Goal: Task Accomplishment & Management: Complete application form

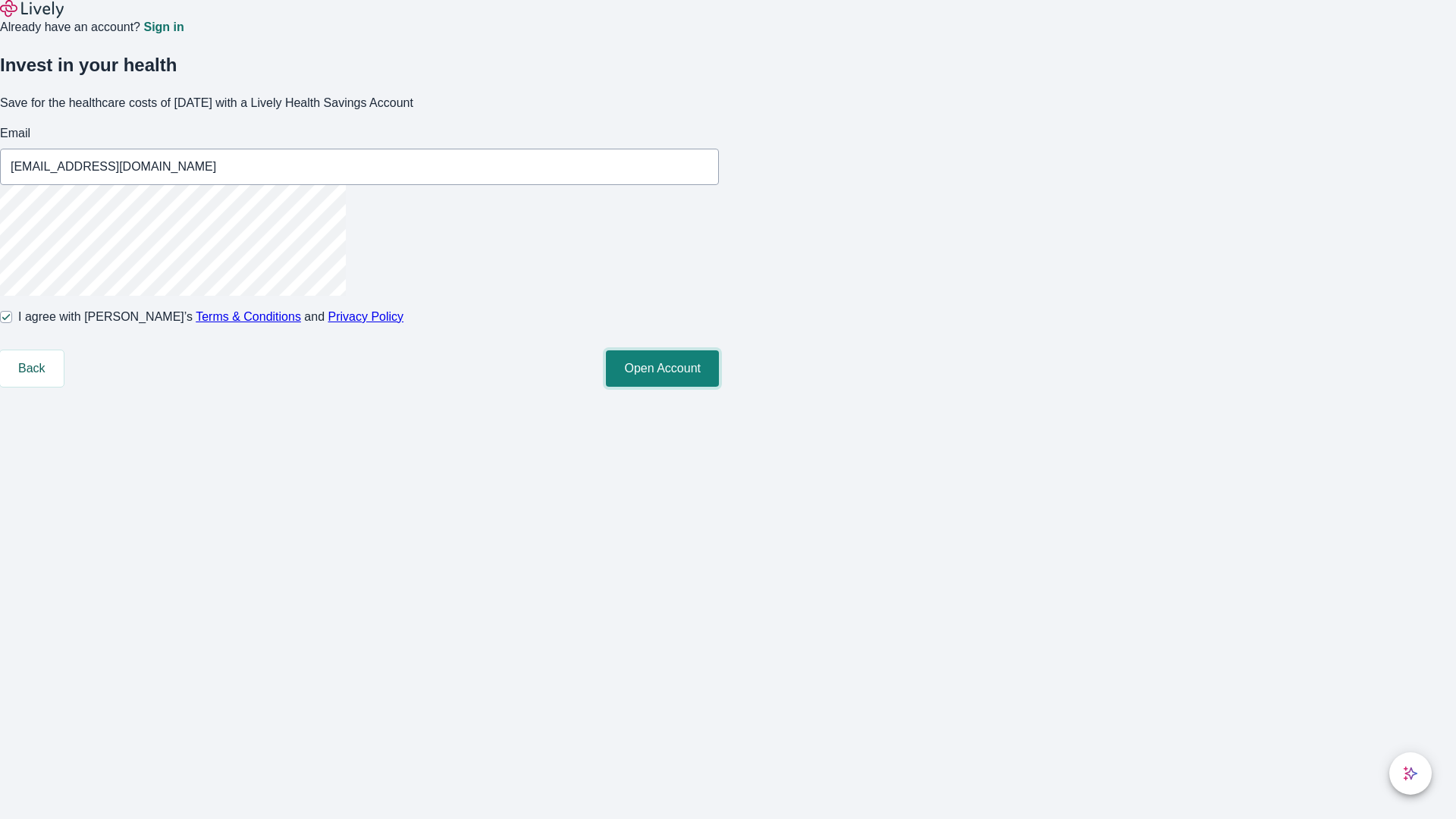
click at [719, 387] on button "Open Account" at bounding box center [662, 369] width 113 height 36
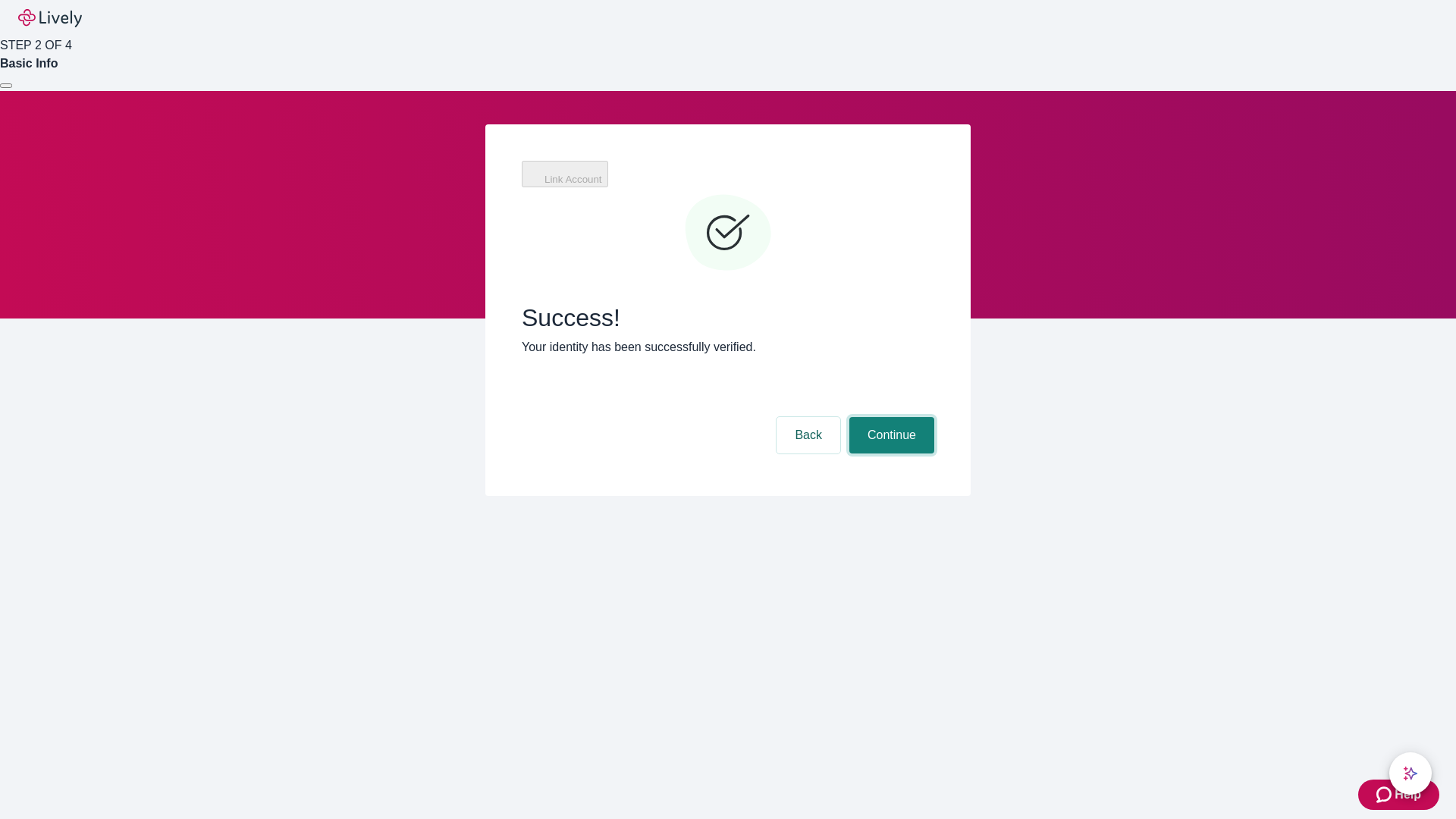
click at [889, 418] on button "Continue" at bounding box center [891, 435] width 85 height 36
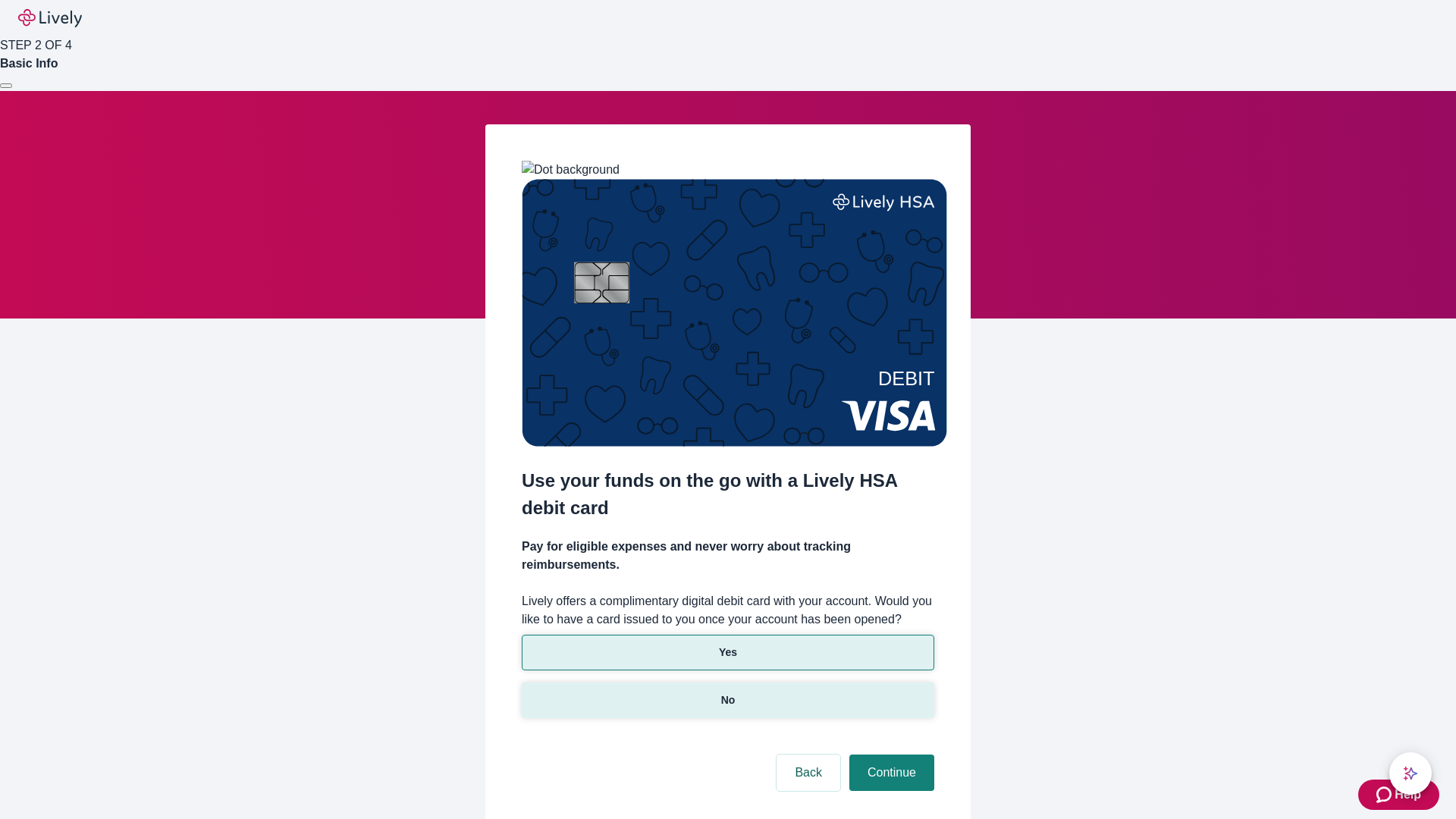
click at [727, 693] on p "No" at bounding box center [728, 701] width 14 height 16
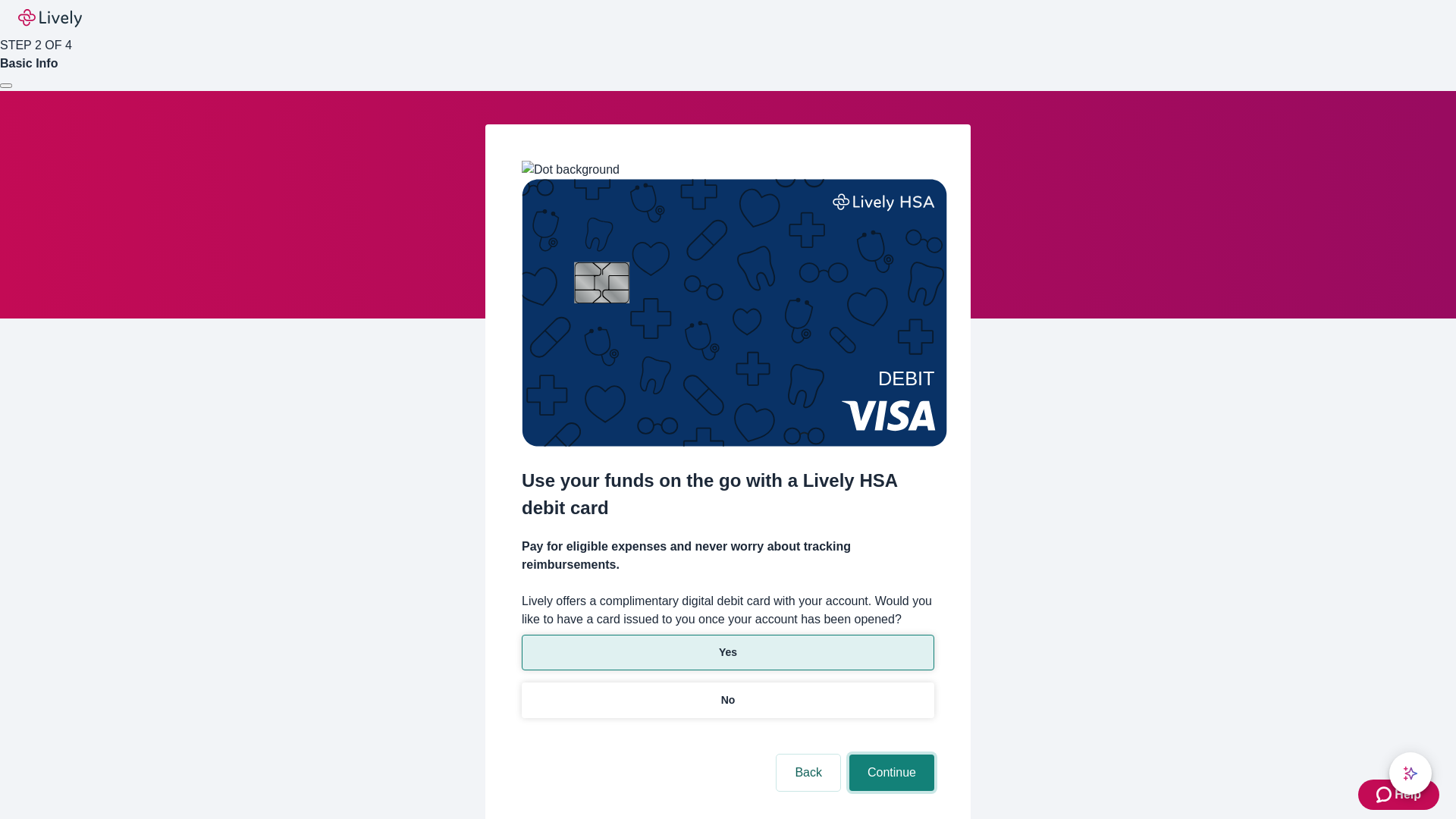
click at [889, 755] on button "Continue" at bounding box center [891, 773] width 85 height 36
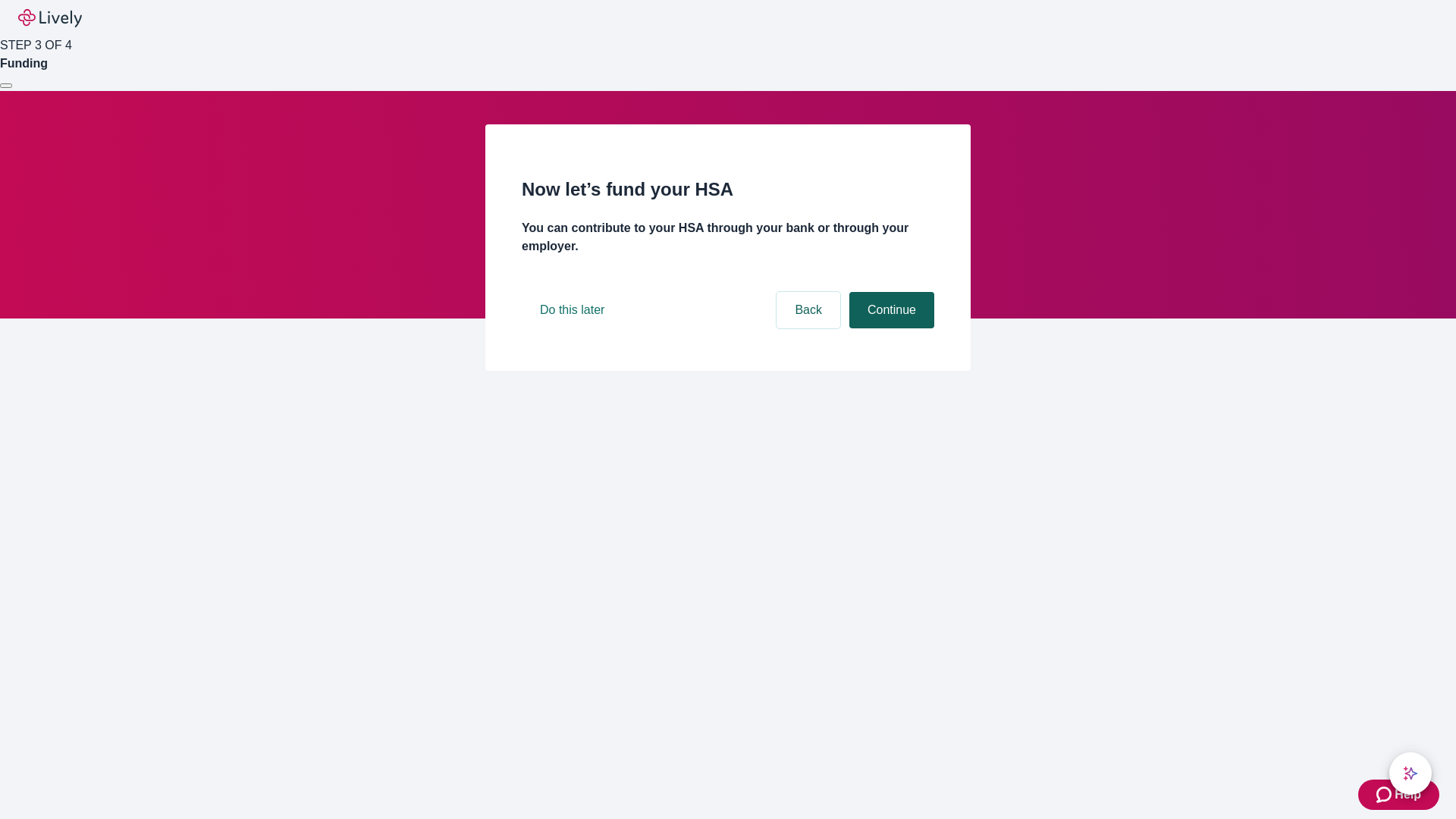
click at [889, 328] on button "Continue" at bounding box center [891, 310] width 85 height 36
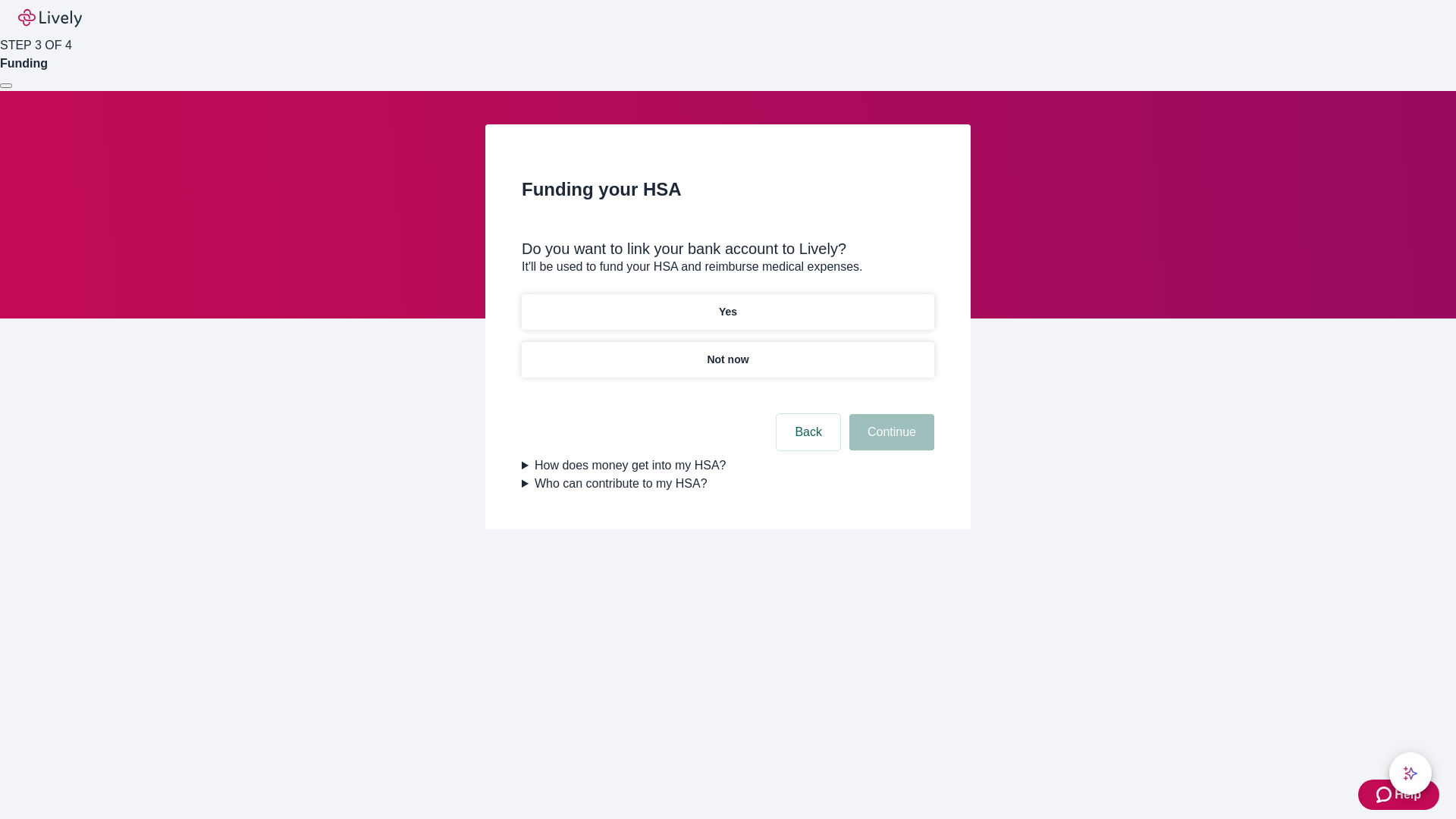
click at [727, 304] on p "Yes" at bounding box center [728, 312] width 18 height 16
click at [889, 414] on button "Continue" at bounding box center [891, 432] width 85 height 36
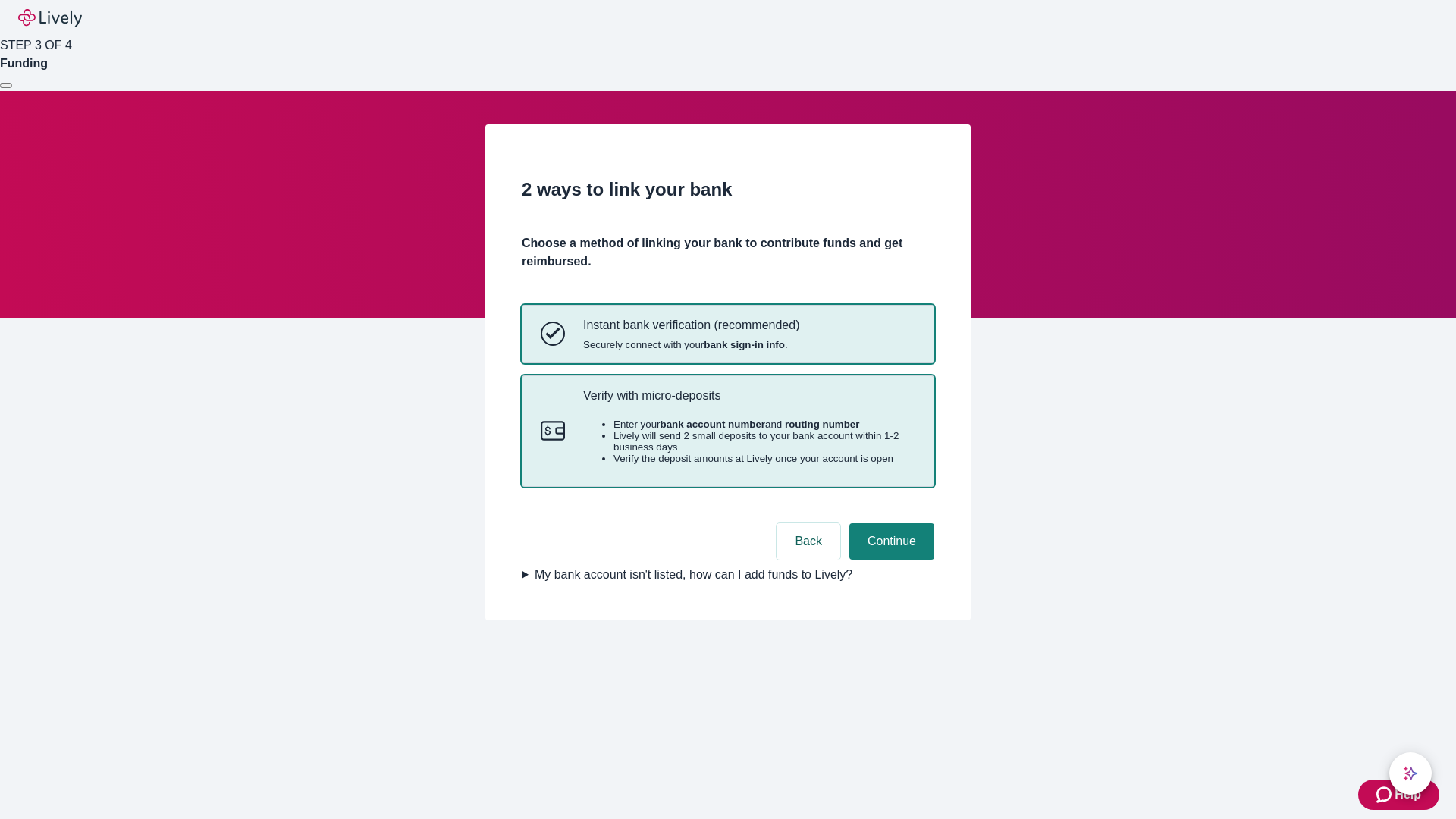
click at [748, 402] on p "Verify with micro-deposits" at bounding box center [748, 395] width 332 height 14
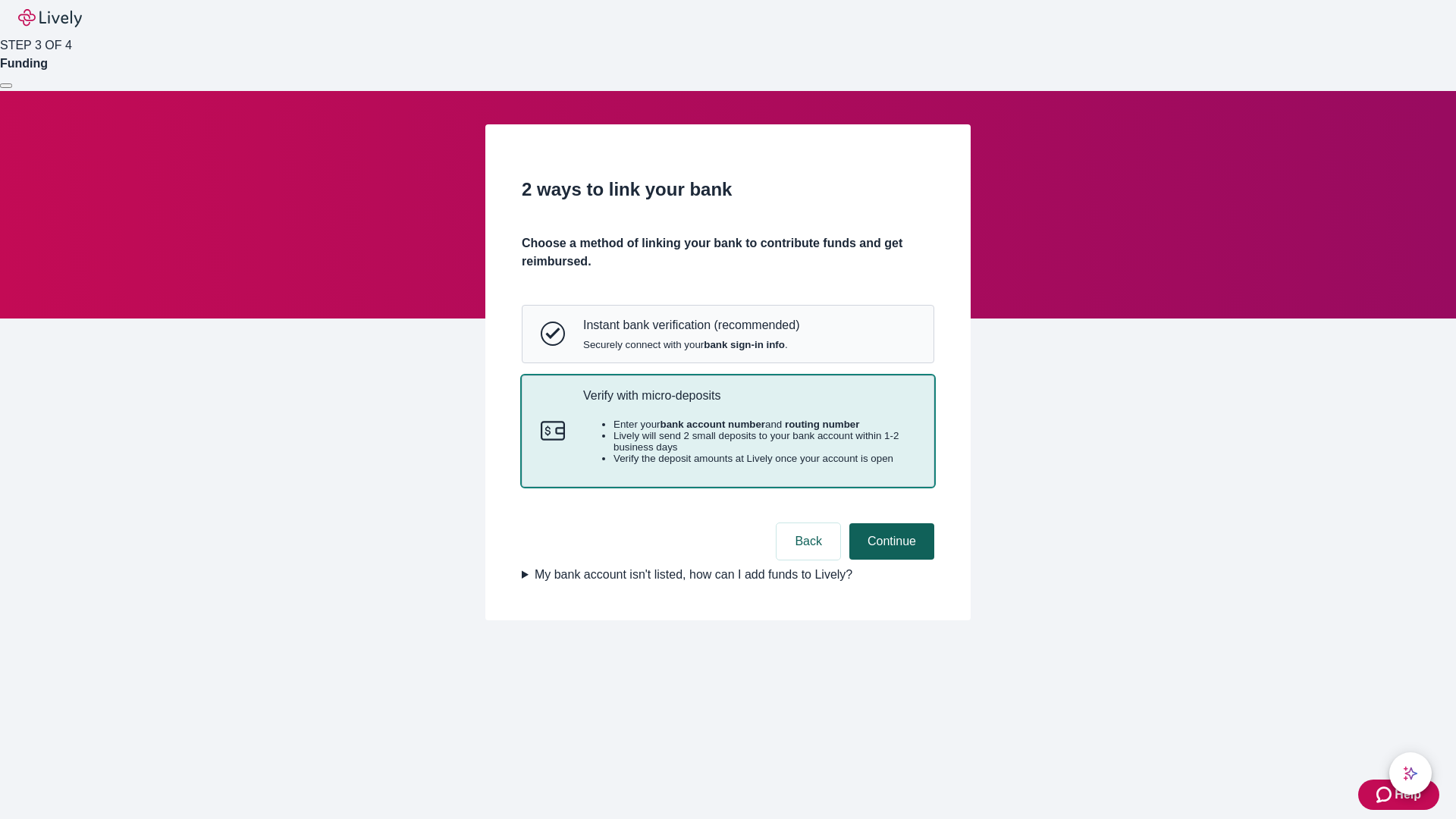
click at [889, 560] on button "Continue" at bounding box center [891, 541] width 85 height 36
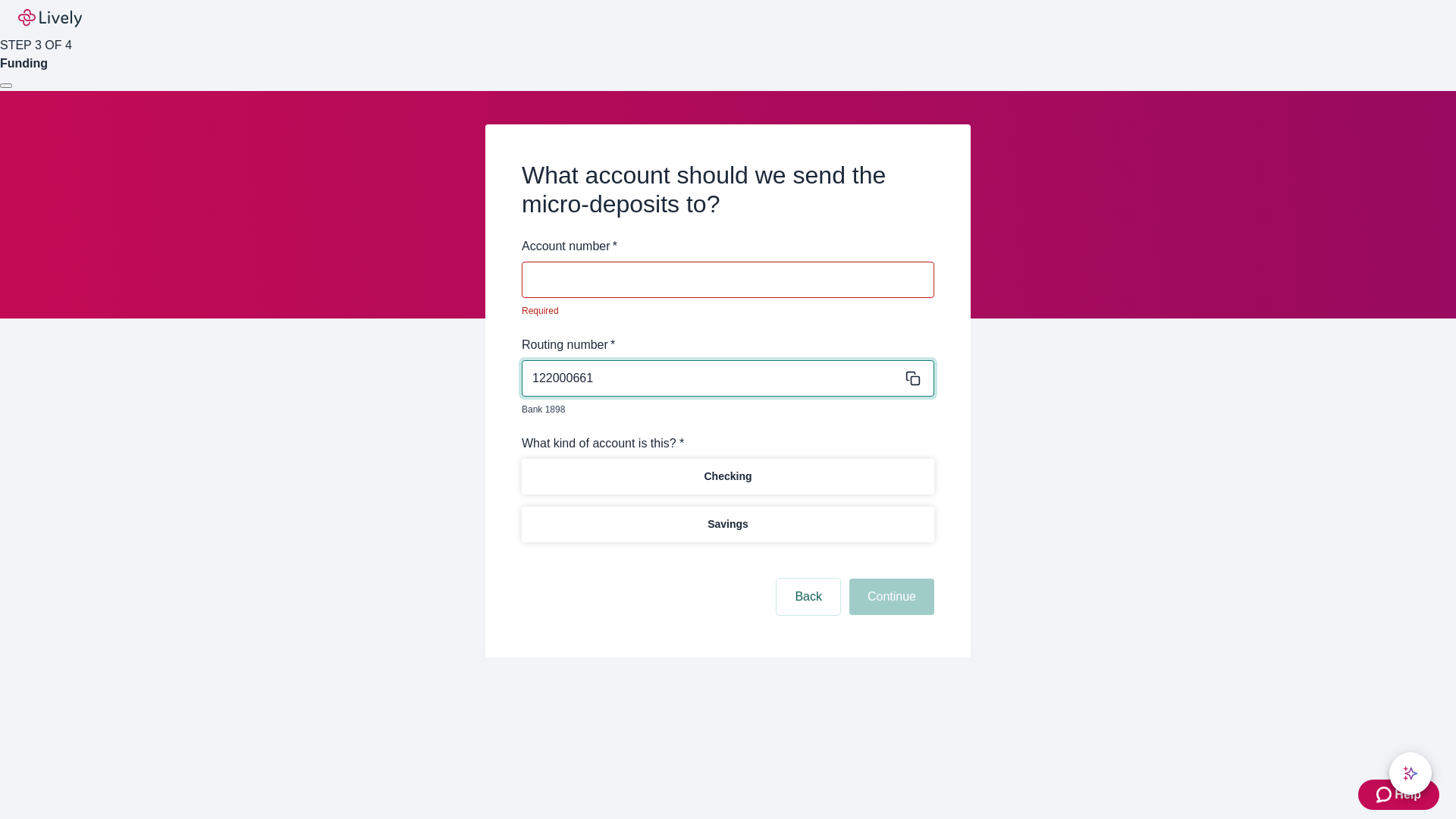
type input "122000661"
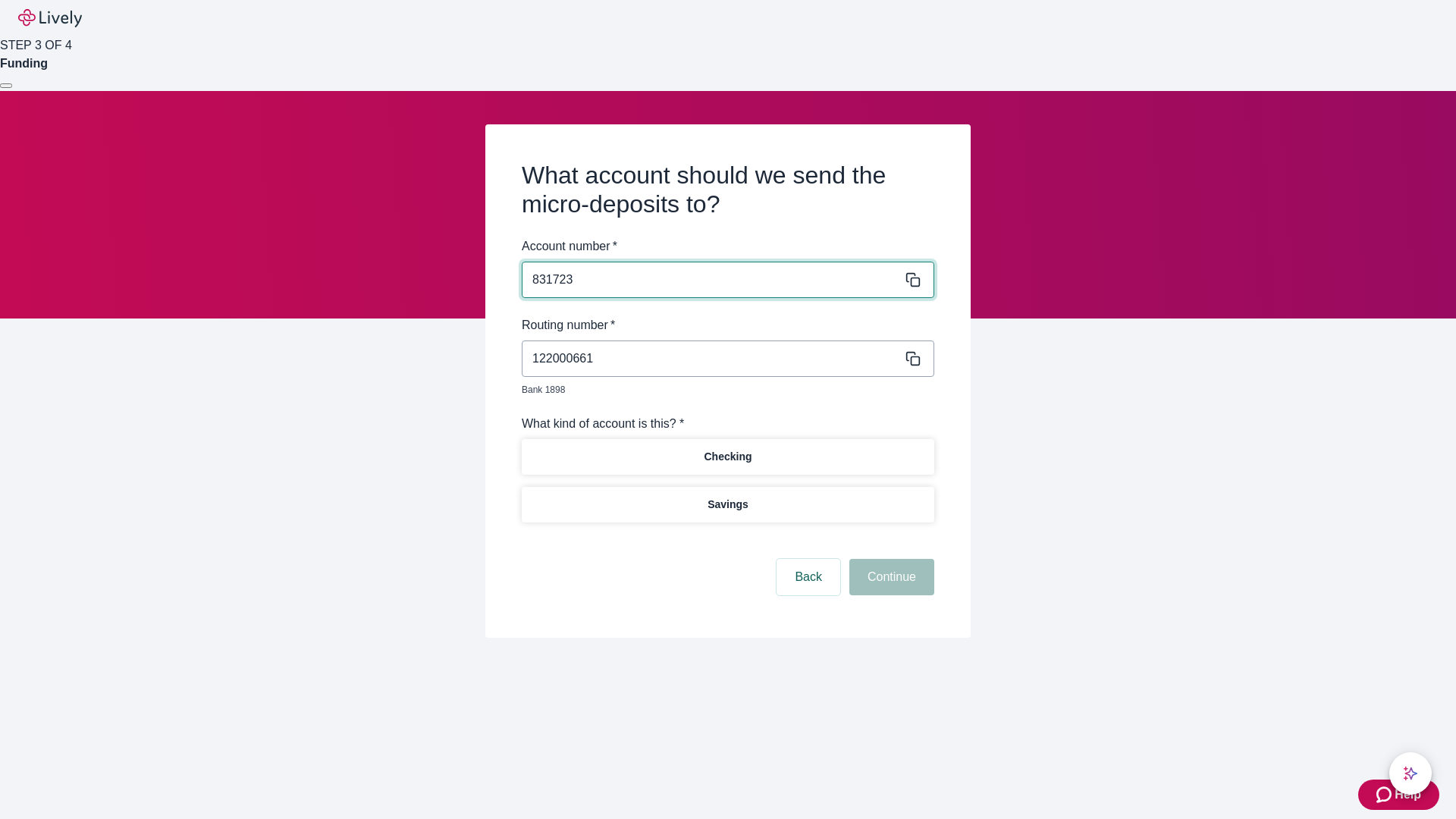
type input "831723"
click at [727, 449] on p "Checking" at bounding box center [728, 457] width 48 height 16
click at [889, 560] on button "Continue" at bounding box center [891, 577] width 85 height 36
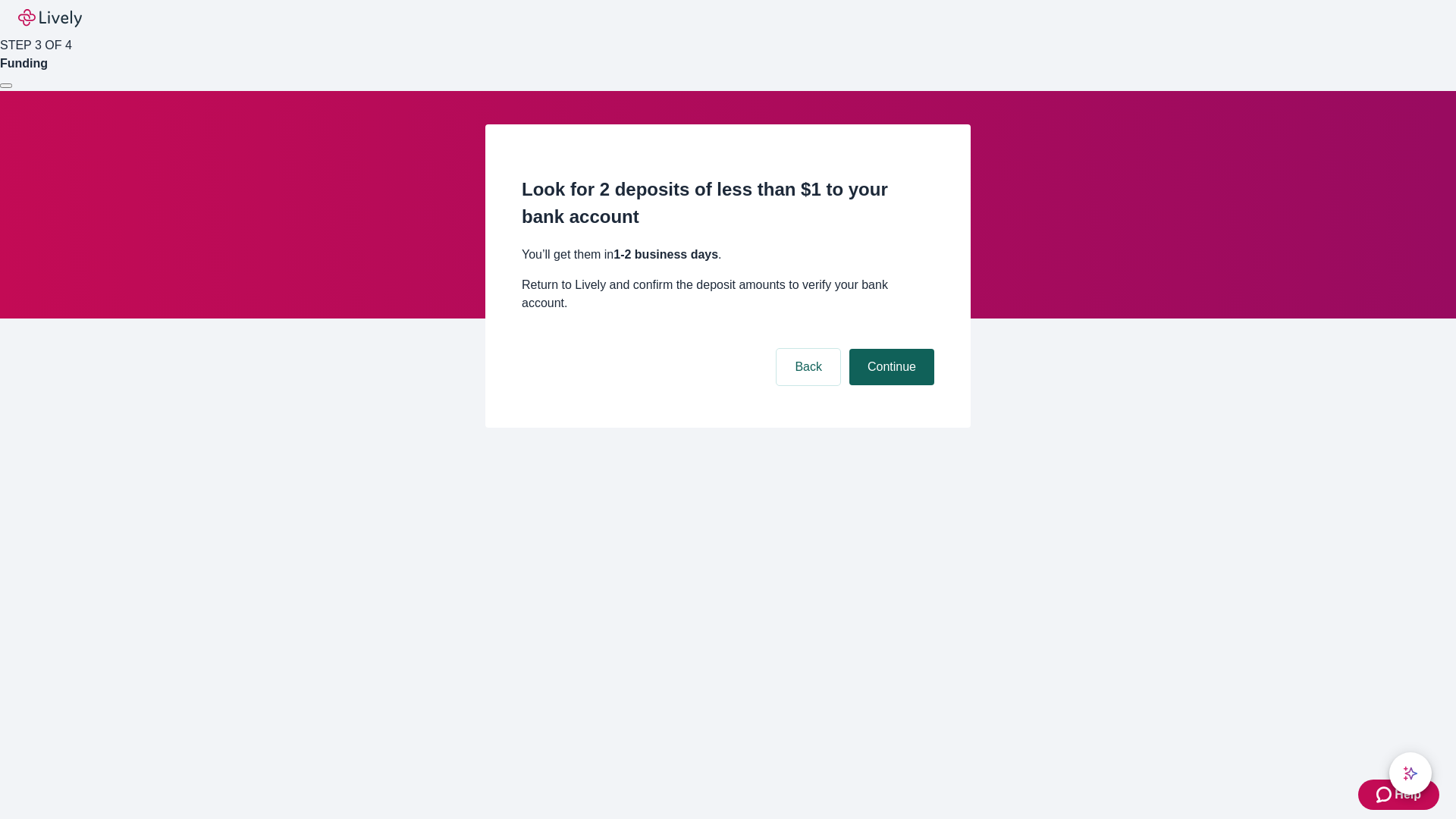
click at [889, 349] on button "Continue" at bounding box center [891, 367] width 85 height 36
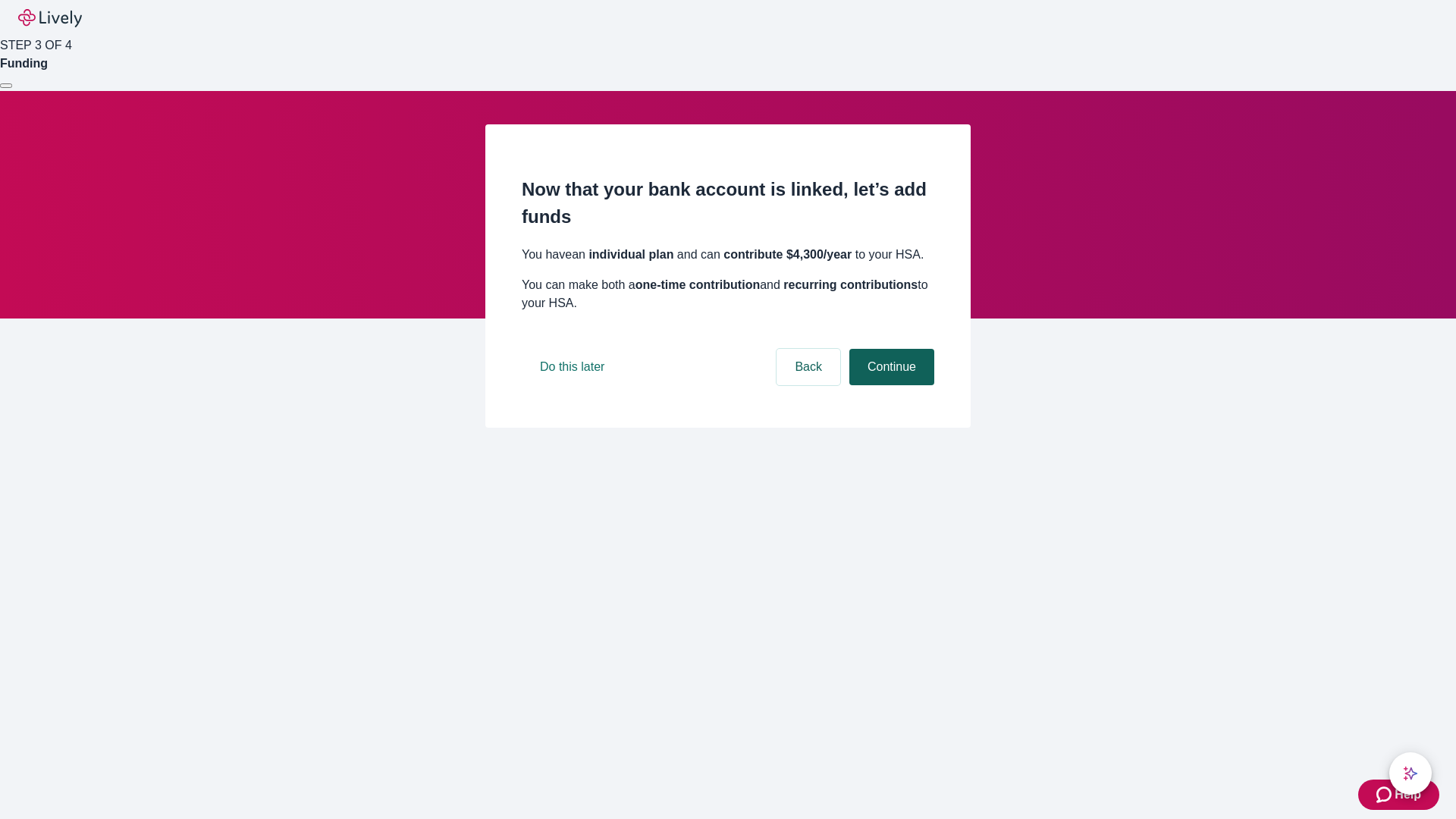
click at [889, 385] on button "Continue" at bounding box center [891, 367] width 85 height 36
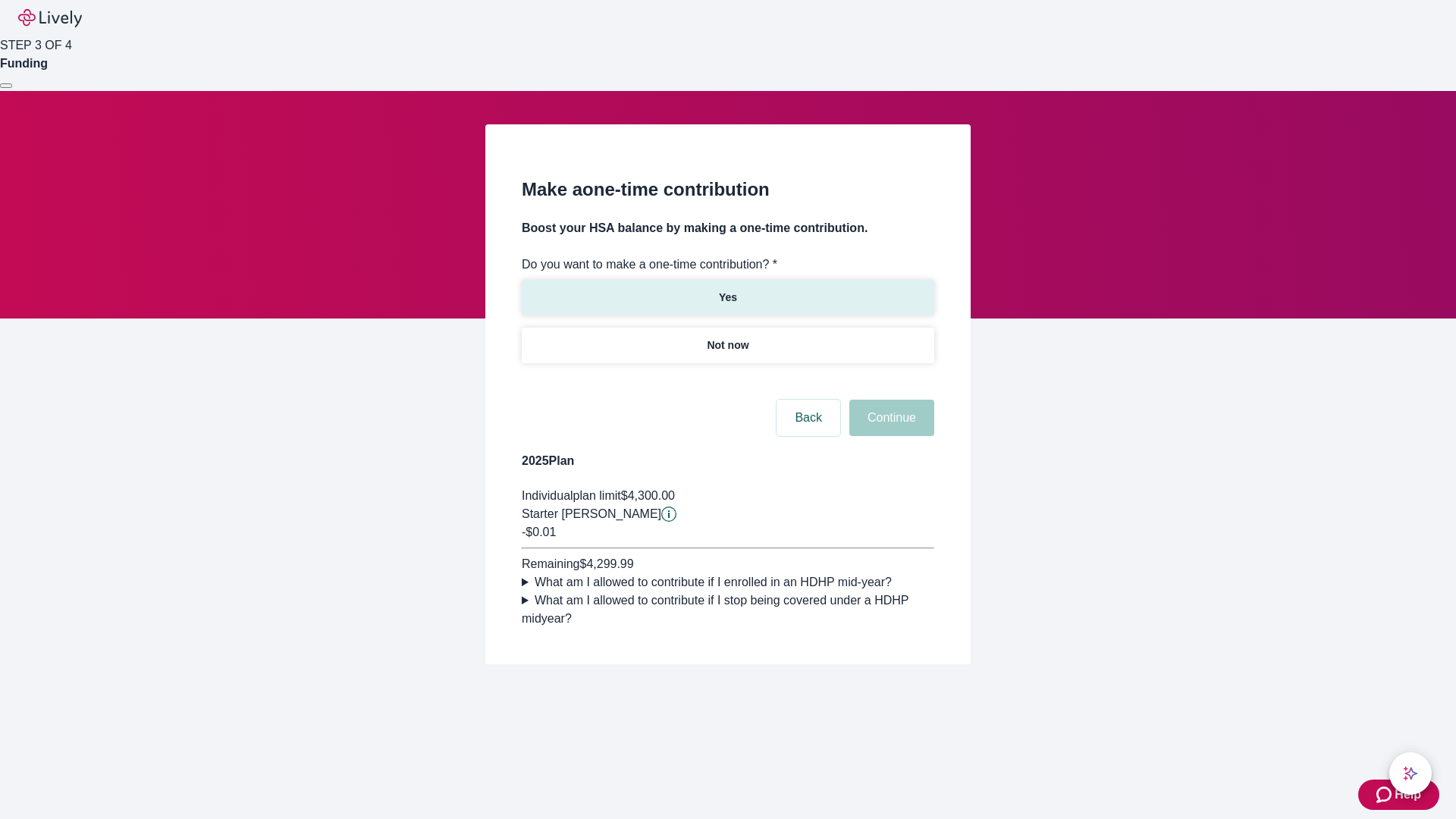
click at [727, 289] on p "Yes" at bounding box center [728, 297] width 18 height 16
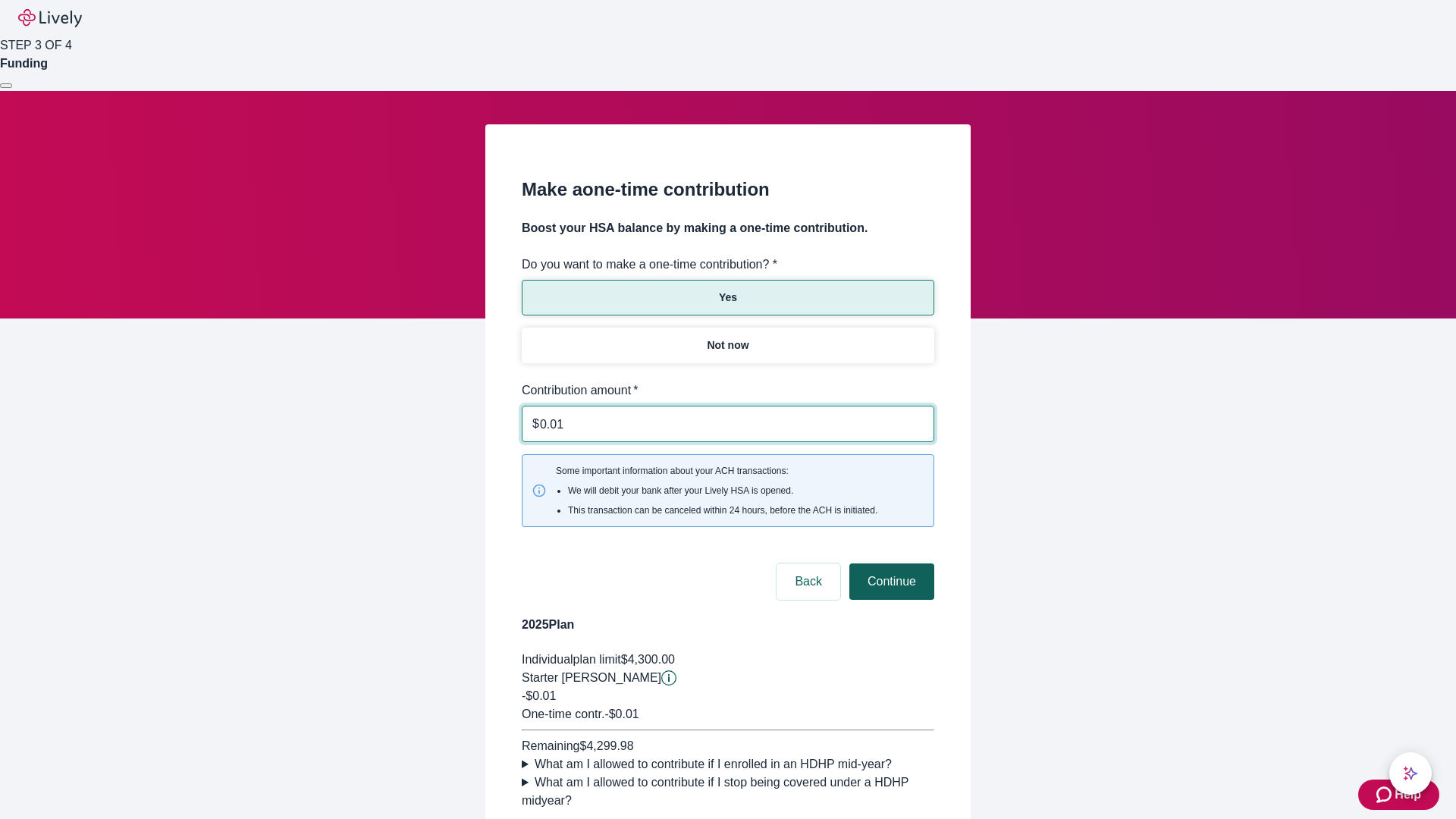
type input "0.01"
click at [889, 564] on button "Continue" at bounding box center [891, 581] width 85 height 36
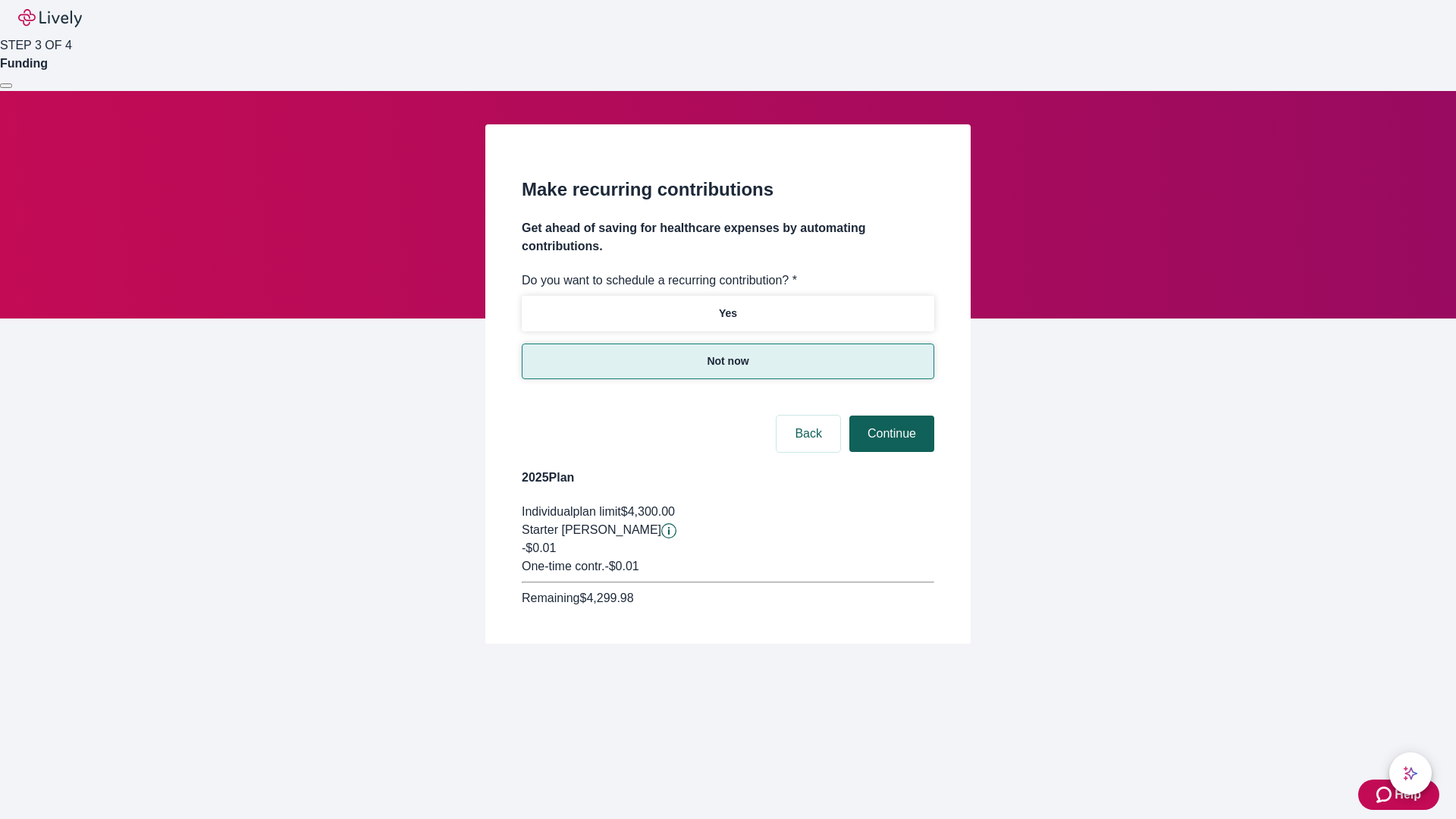
click at [889, 416] on button "Continue" at bounding box center [891, 434] width 85 height 36
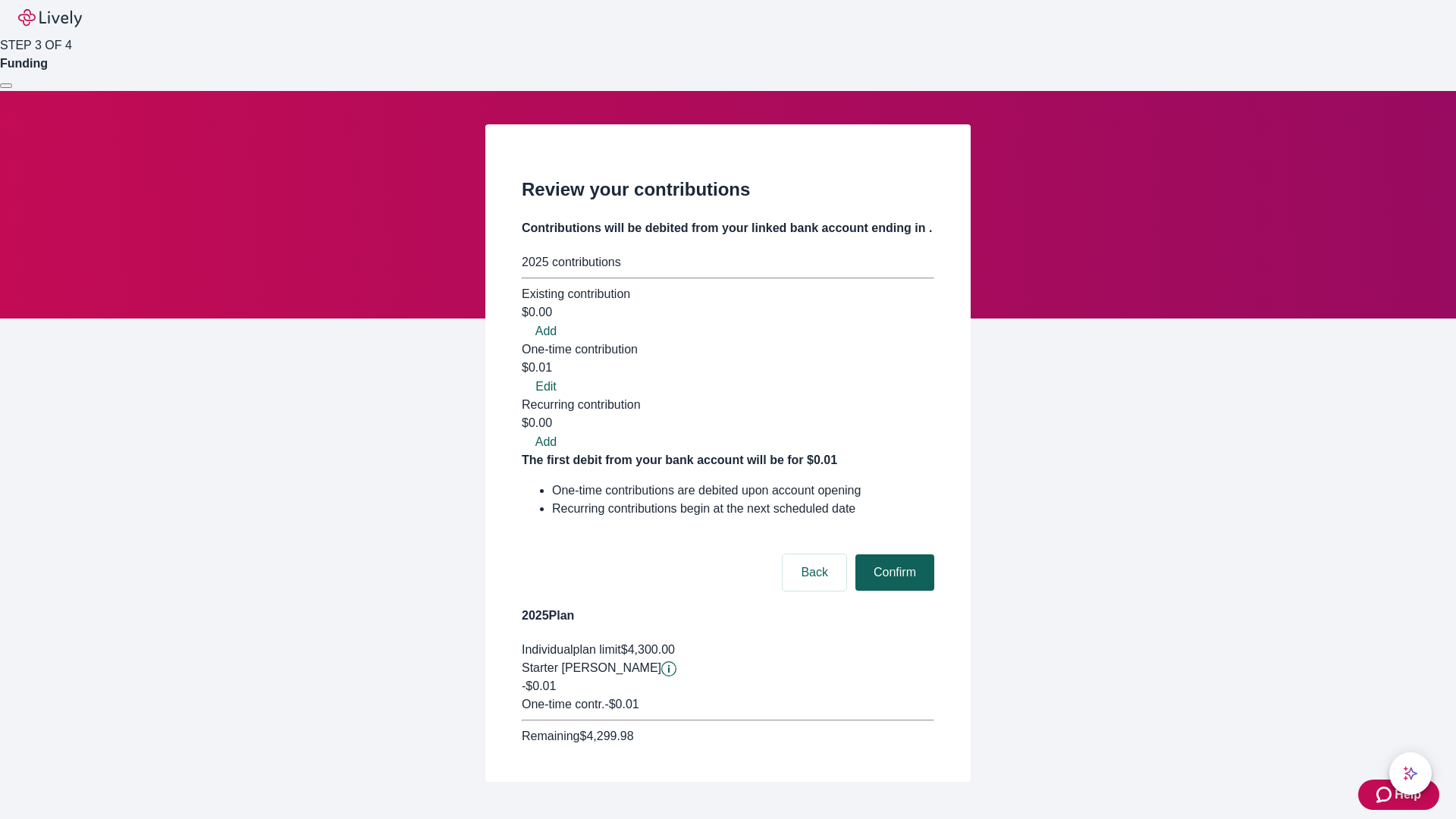
click at [893, 555] on button "Confirm" at bounding box center [894, 572] width 79 height 36
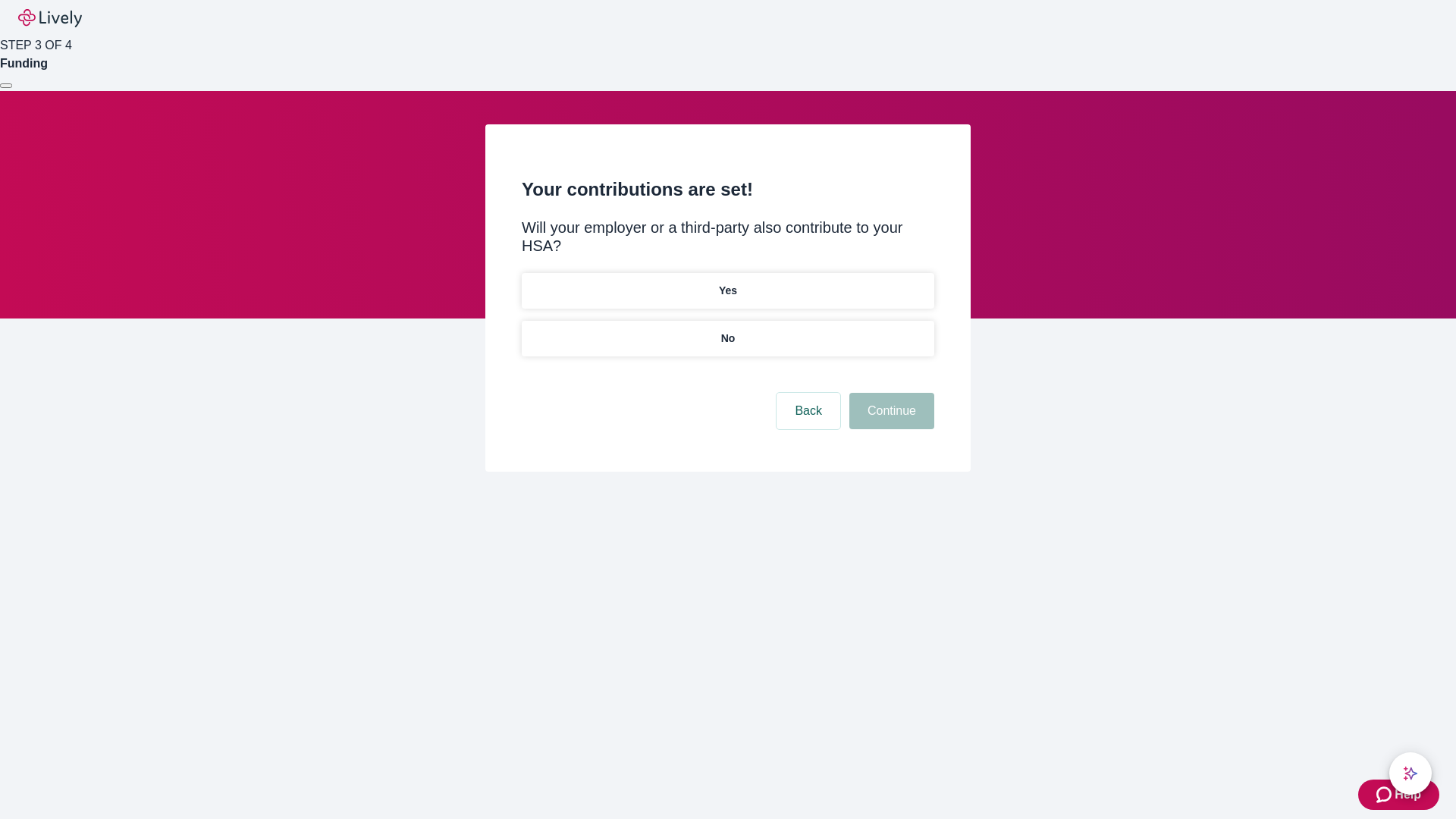
click at [727, 330] on p "No" at bounding box center [728, 338] width 14 height 16
click at [889, 393] on button "Continue" at bounding box center [891, 410] width 85 height 36
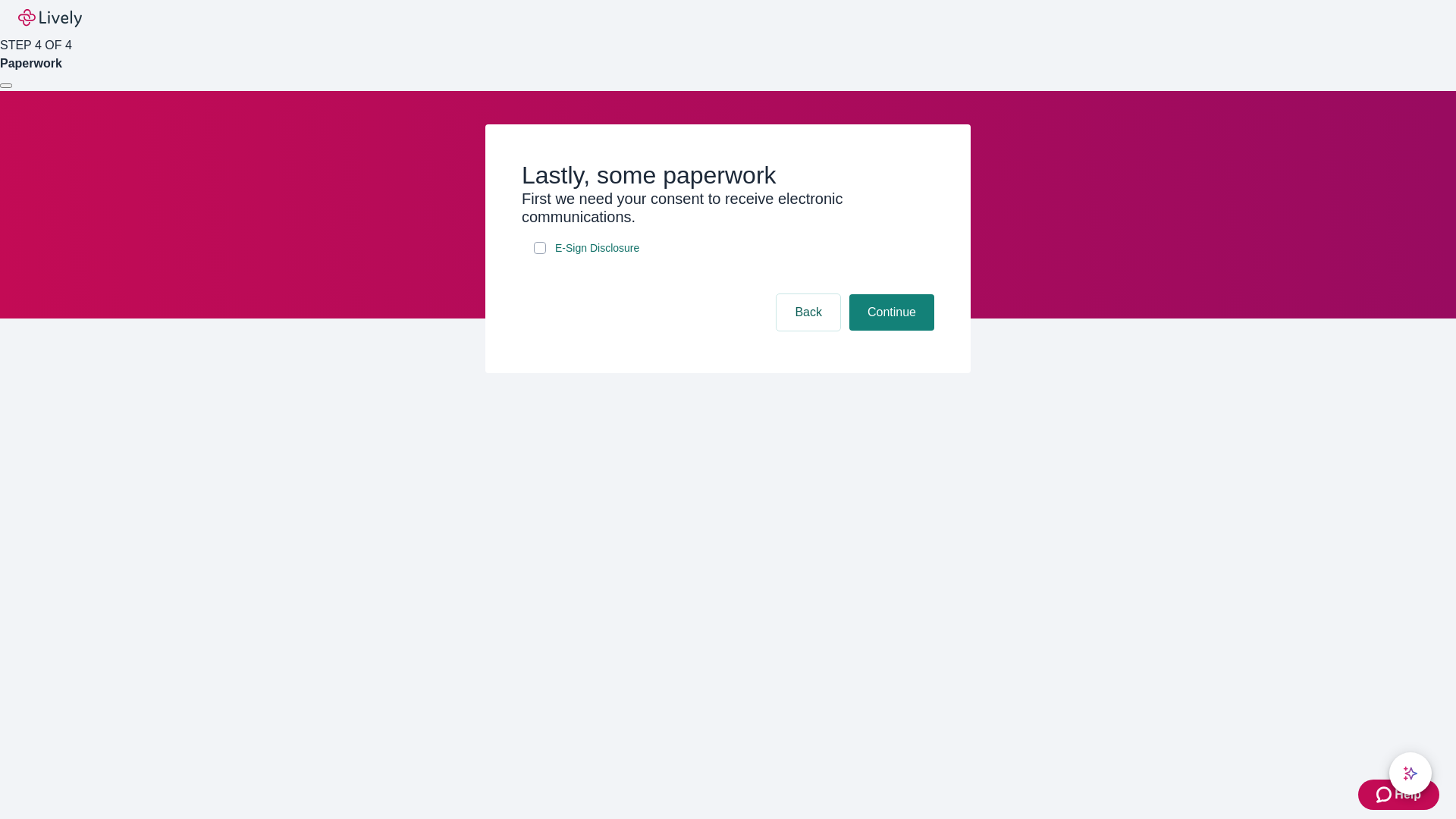
click at [540, 254] on input "E-Sign Disclosure" at bounding box center [540, 248] width 12 height 12
checkbox input "true"
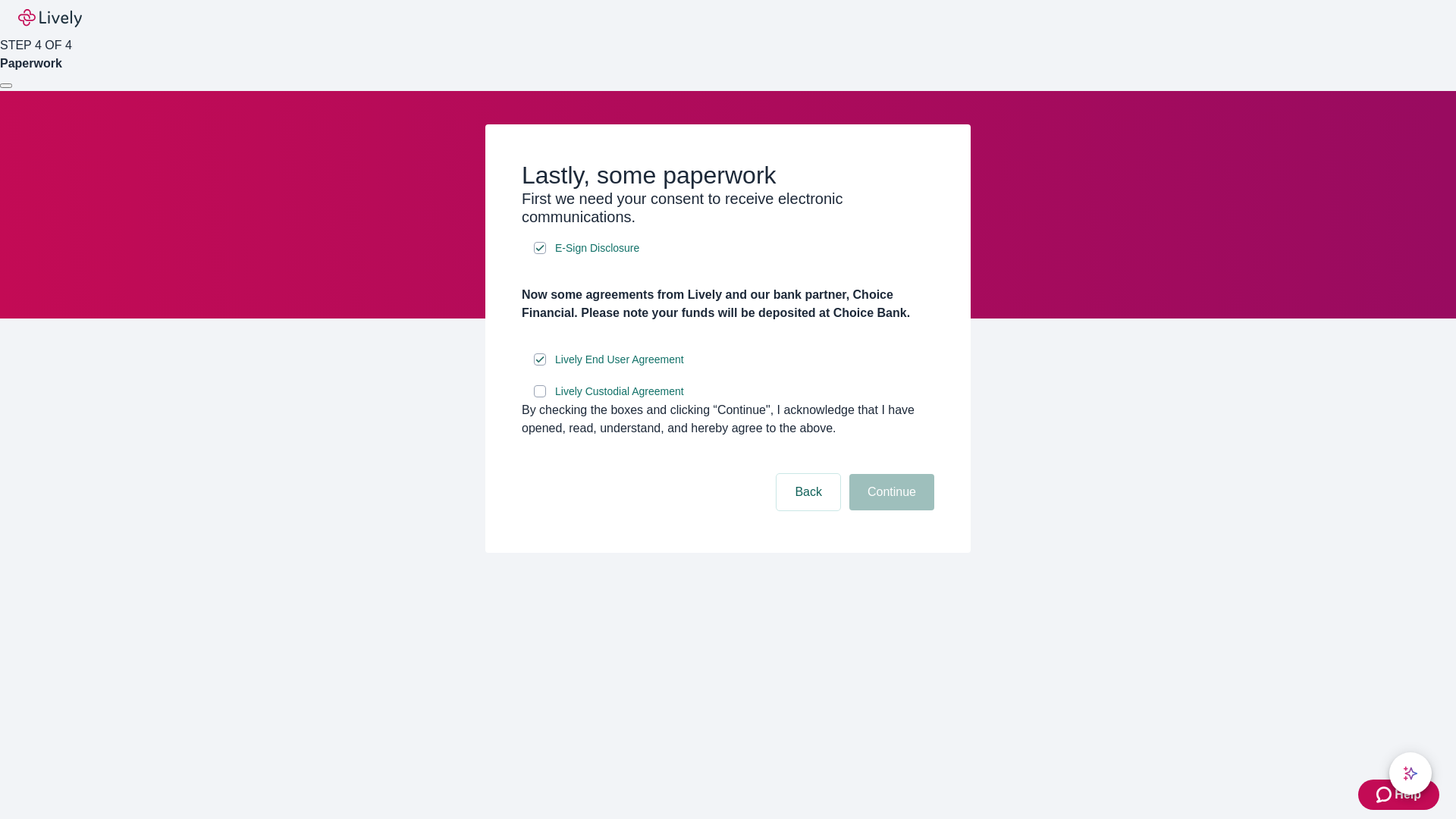
click at [540, 397] on input "Lively Custodial Agreement" at bounding box center [540, 392] width 12 height 12
checkbox input "true"
click at [889, 510] on button "Continue" at bounding box center [891, 492] width 85 height 36
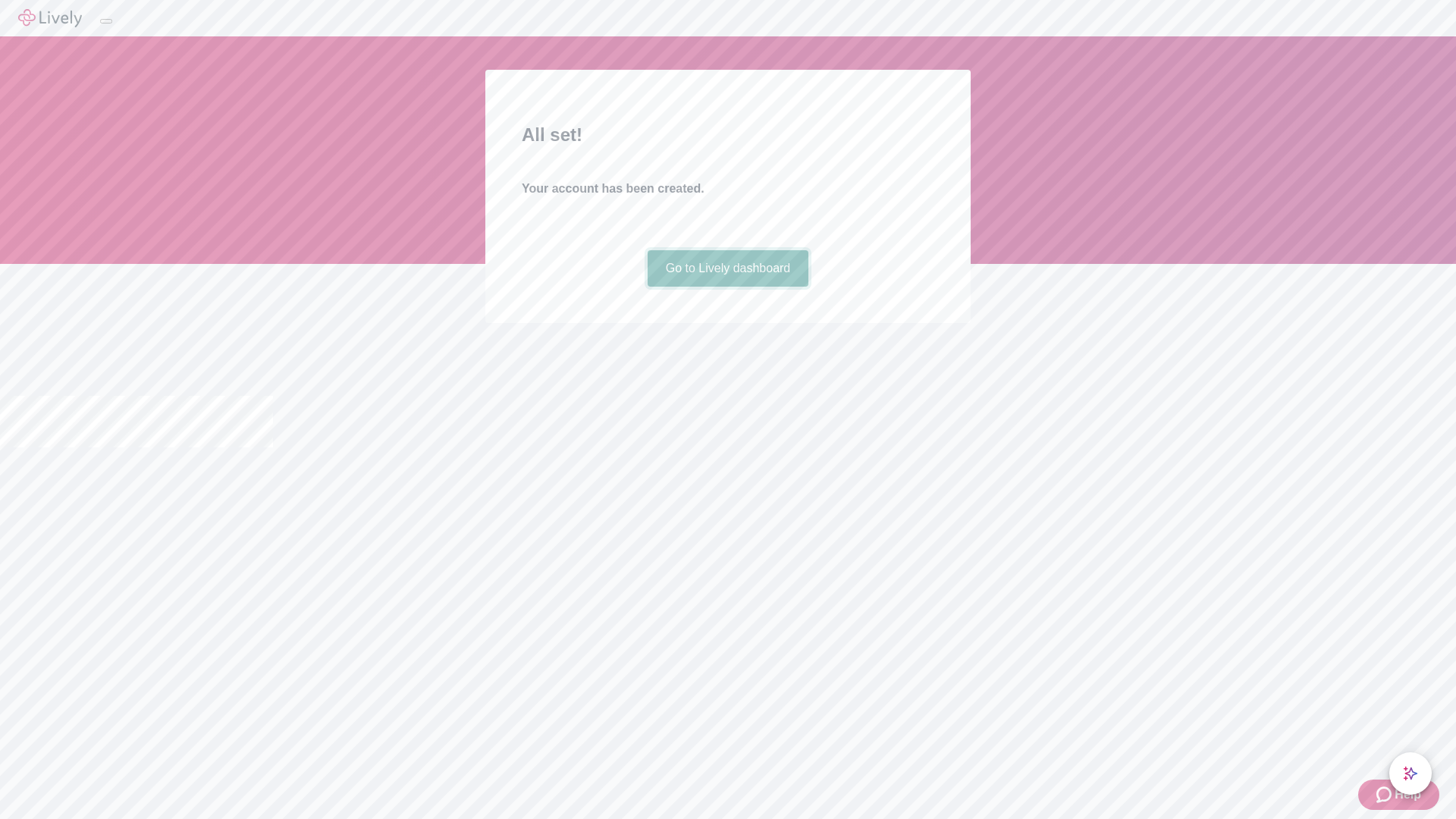
click at [727, 287] on link "Go to Lively dashboard" at bounding box center [728, 268] width 161 height 36
